Goal: Find specific page/section: Find specific page/section

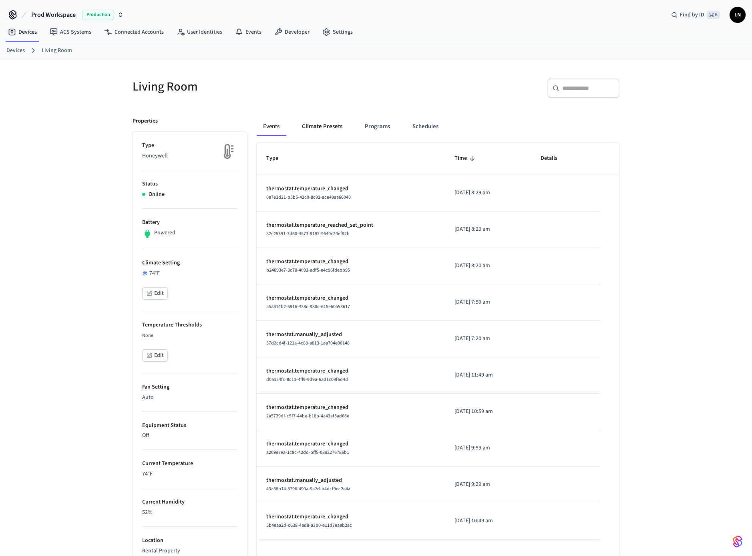
click at [327, 126] on button "Climate Presets" at bounding box center [321, 126] width 53 height 19
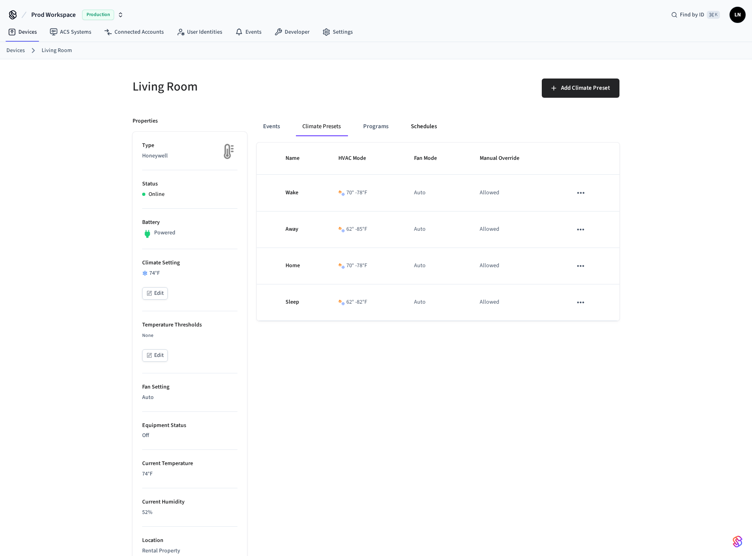
click at [429, 126] on button "Schedules" at bounding box center [423, 126] width 39 height 19
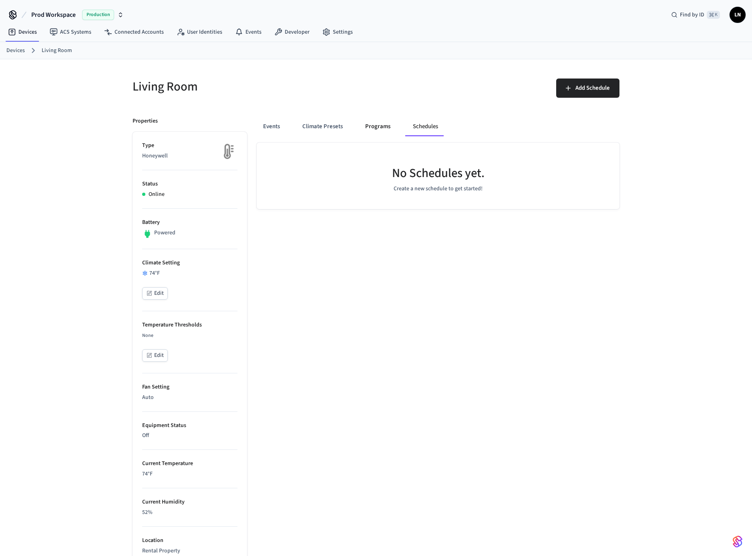
click at [379, 128] on button "Programs" at bounding box center [378, 126] width 38 height 19
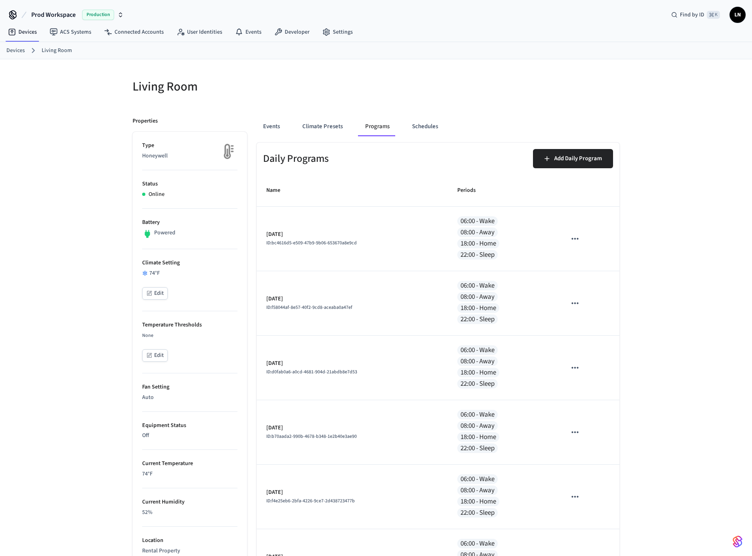
click at [13, 48] on link "Devices" at bounding box center [15, 50] width 18 height 8
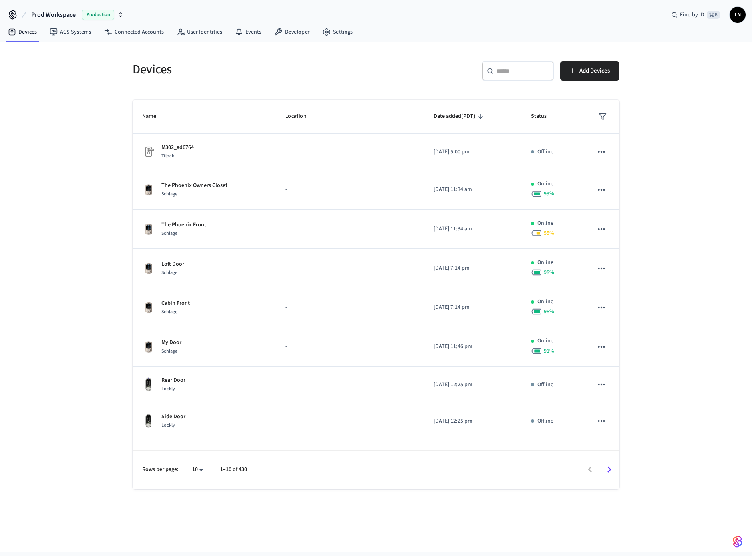
click at [518, 73] on input "text" at bounding box center [522, 71] width 52 height 8
paste input "**********"
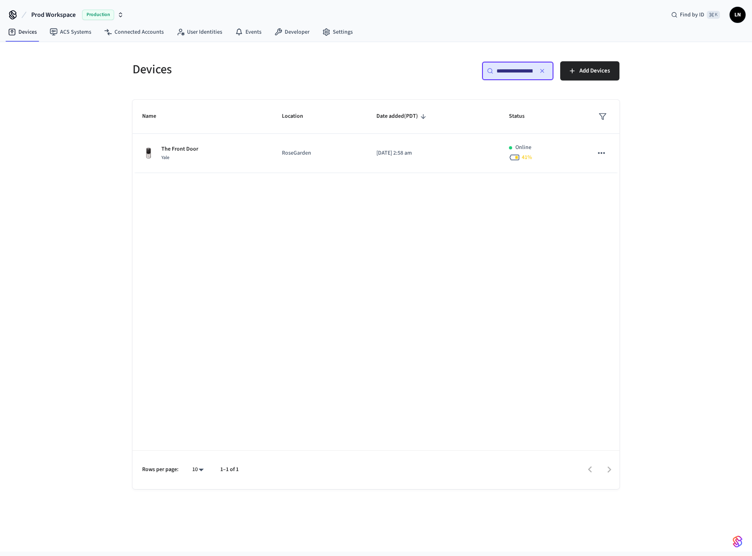
scroll to position [0, 61]
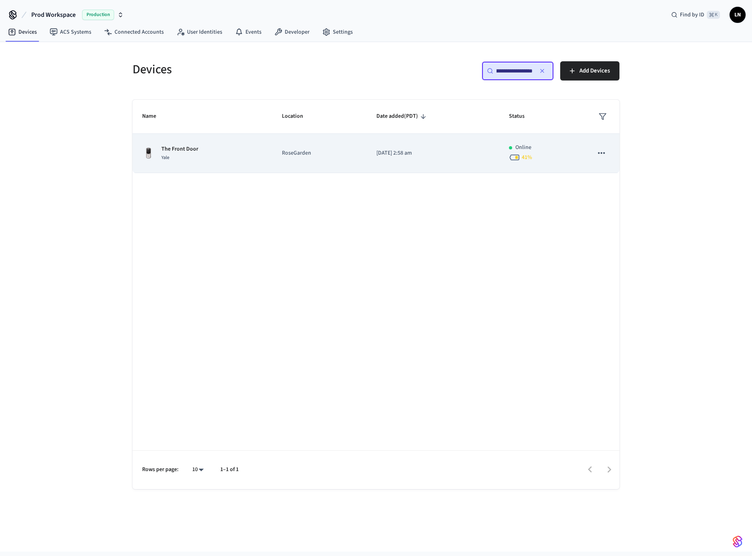
type input "**********"
click at [248, 149] on div "The Front Door Yale" at bounding box center [202, 153] width 120 height 17
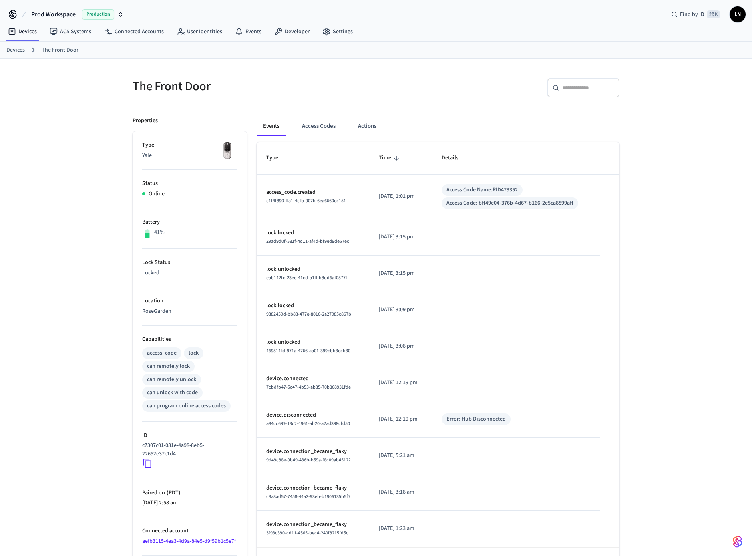
scroll to position [30, 0]
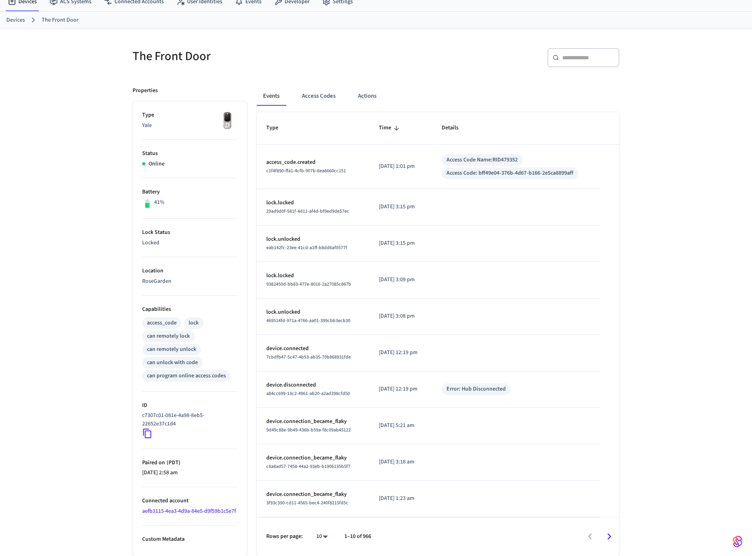
click at [183, 510] on link "aefb3115-4ea3-4d9a-84e5-d9f59b1c5e7f" at bounding box center [189, 511] width 94 height 8
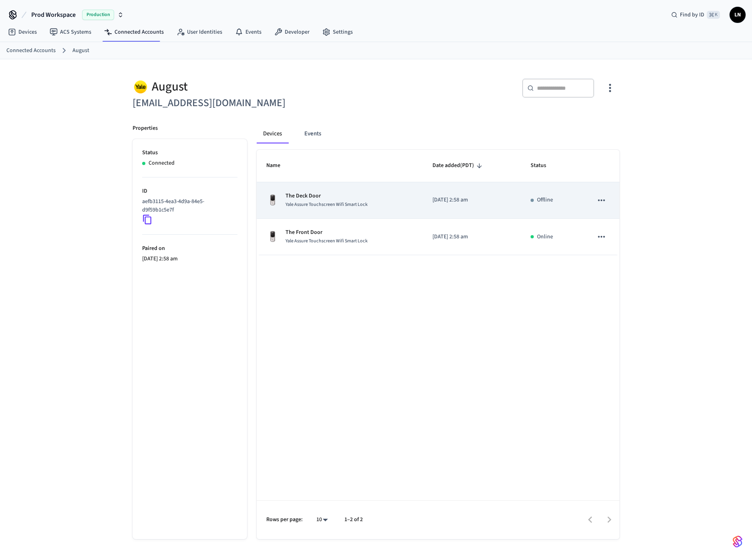
click at [301, 204] on span "Yale Assure Touchscreen Wifi Smart Lock" at bounding box center [326, 204] width 82 height 7
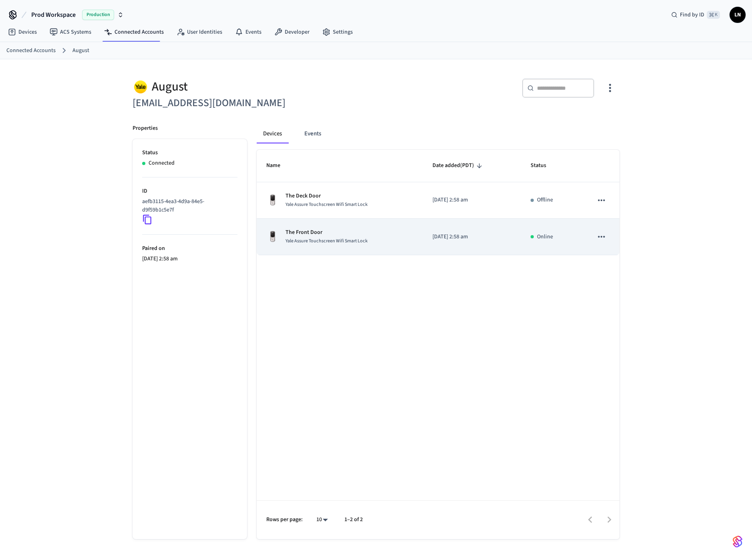
click at [297, 237] on div "Yale Assure Touchscreen Wifi Smart Lock" at bounding box center [326, 241] width 82 height 8
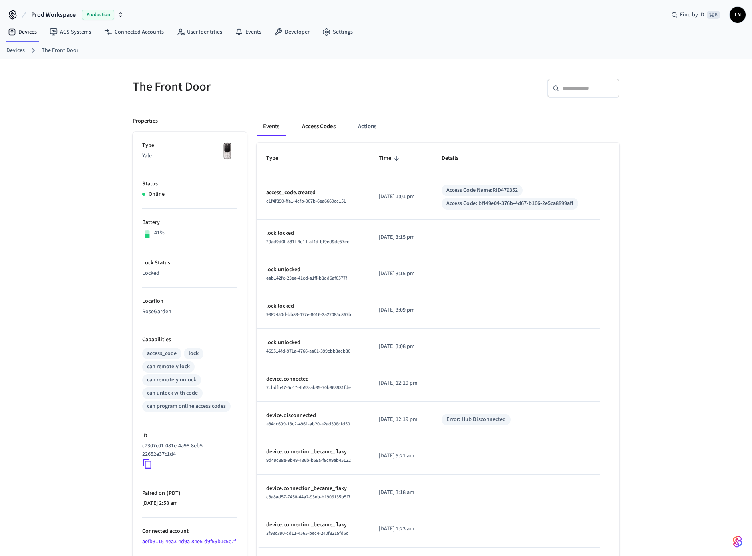
click at [322, 125] on button "Access Codes" at bounding box center [318, 126] width 46 height 19
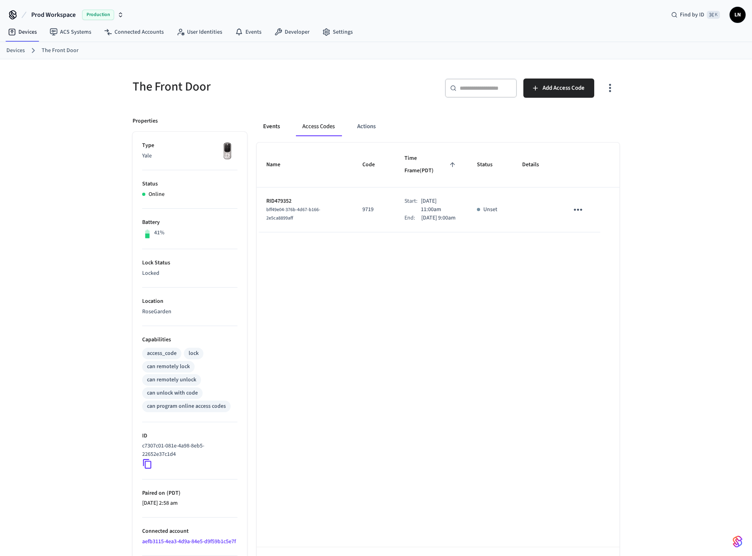
click at [265, 128] on button "Events" at bounding box center [272, 126] width 30 height 19
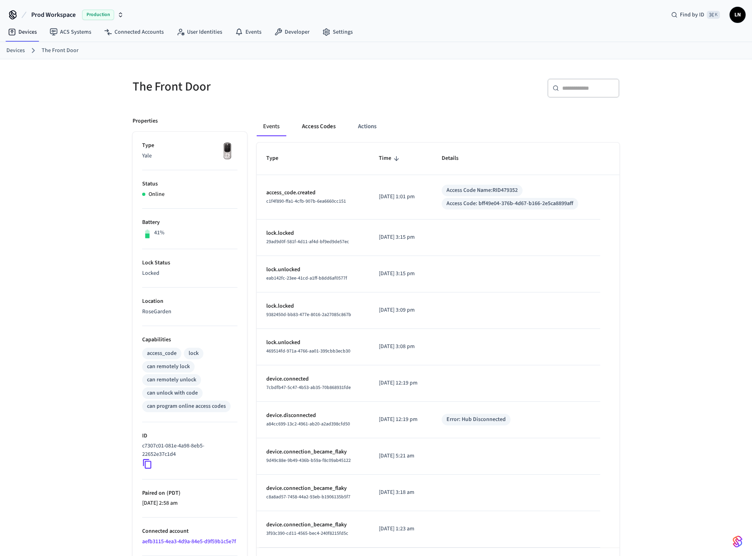
click at [307, 126] on button "Access Codes" at bounding box center [318, 126] width 46 height 19
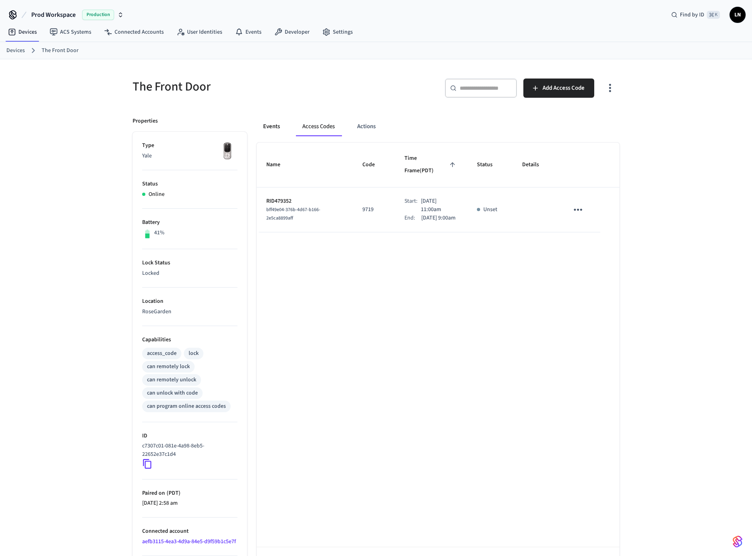
click at [271, 128] on button "Events" at bounding box center [272, 126] width 30 height 19
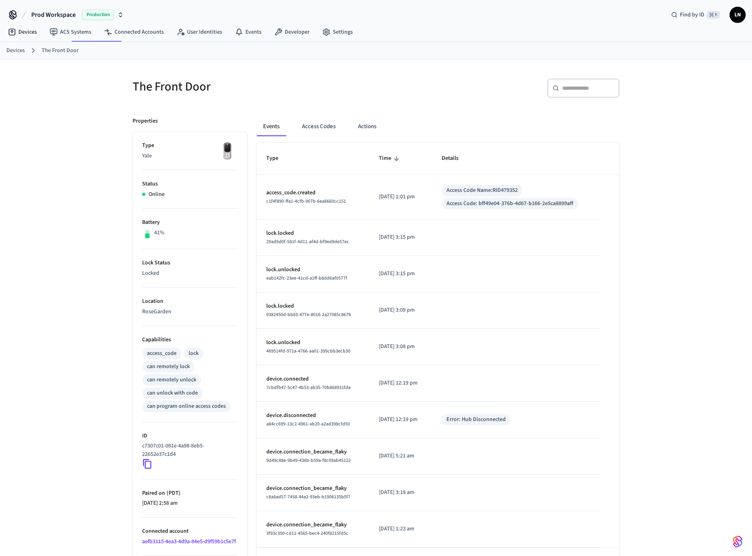
scroll to position [30, 0]
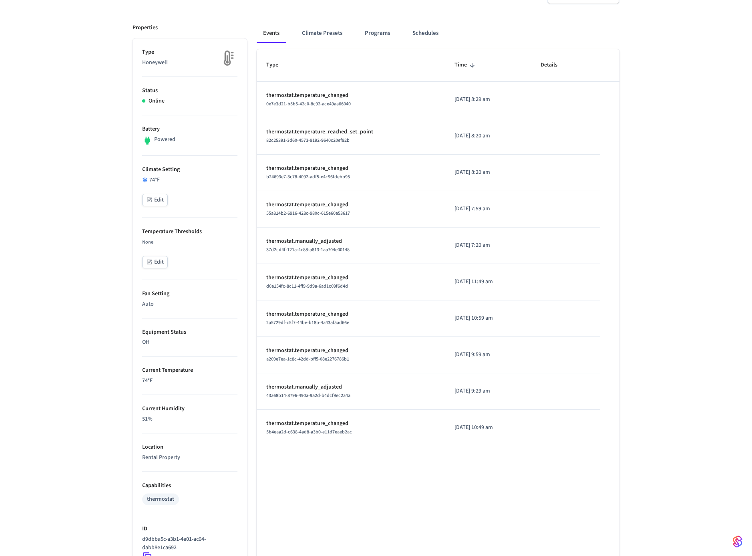
scroll to position [195, 0]
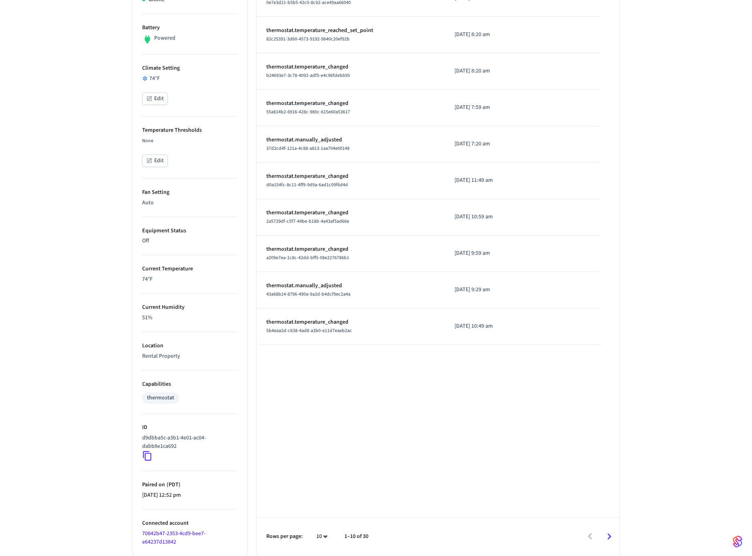
click at [163, 534] on link "70842b47-2353-4cd9-bee7-e64237d13842" at bounding box center [173, 537] width 63 height 16
